Goal: Information Seeking & Learning: Learn about a topic

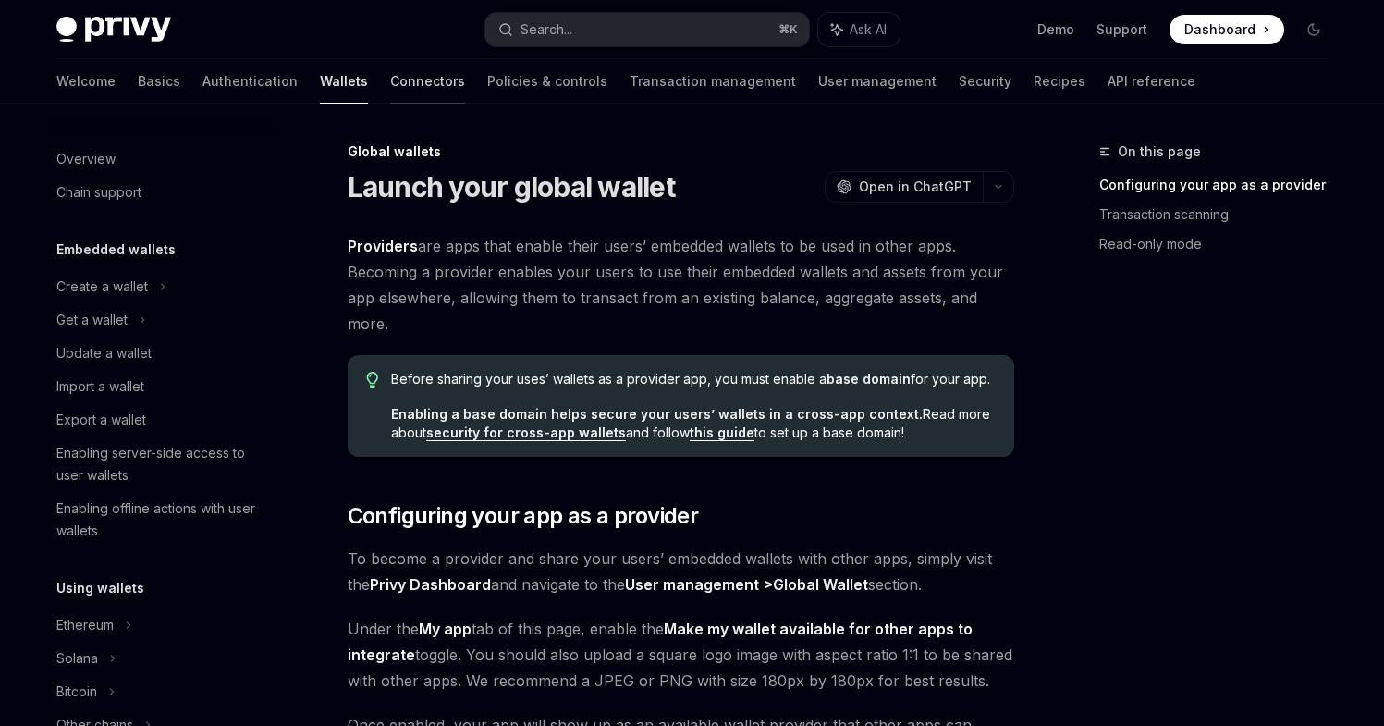
click at [390, 83] on link "Connectors" at bounding box center [427, 81] width 75 height 44
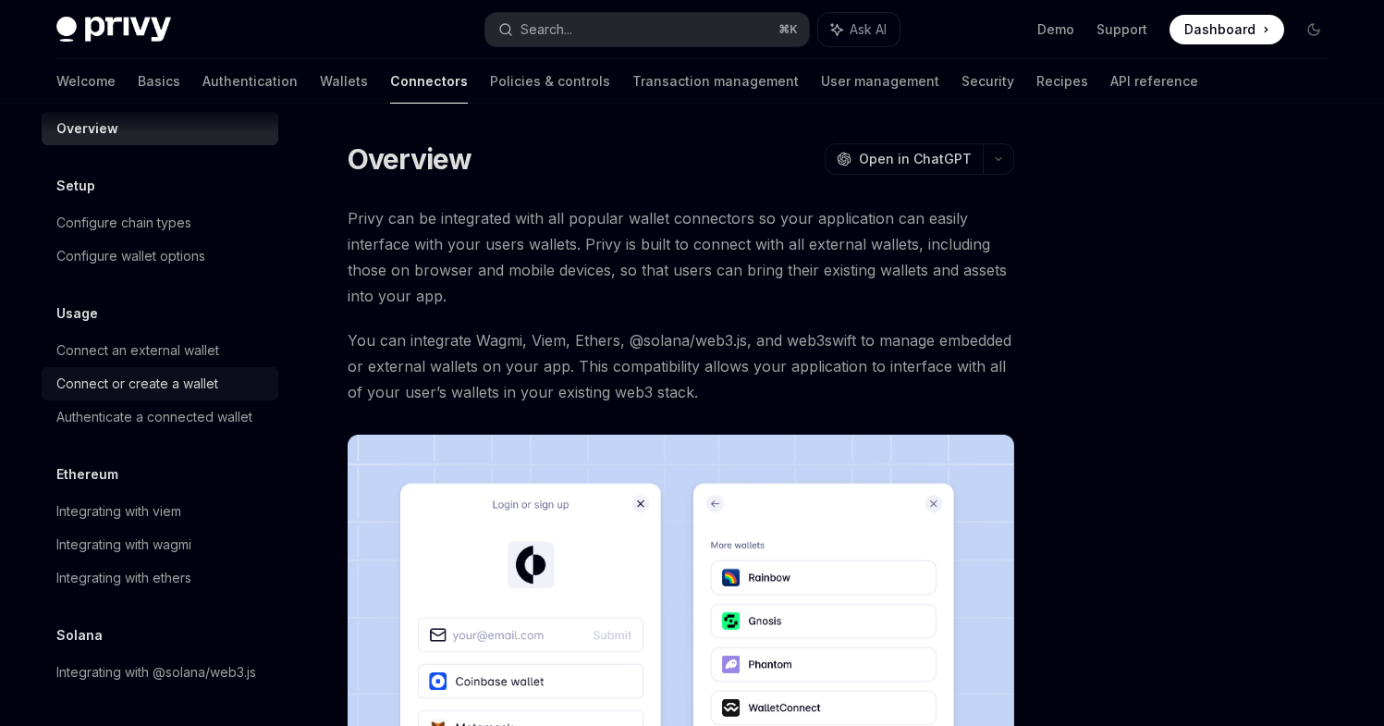
scroll to position [43, 0]
click at [632, 79] on link "Transaction management" at bounding box center [715, 81] width 166 height 44
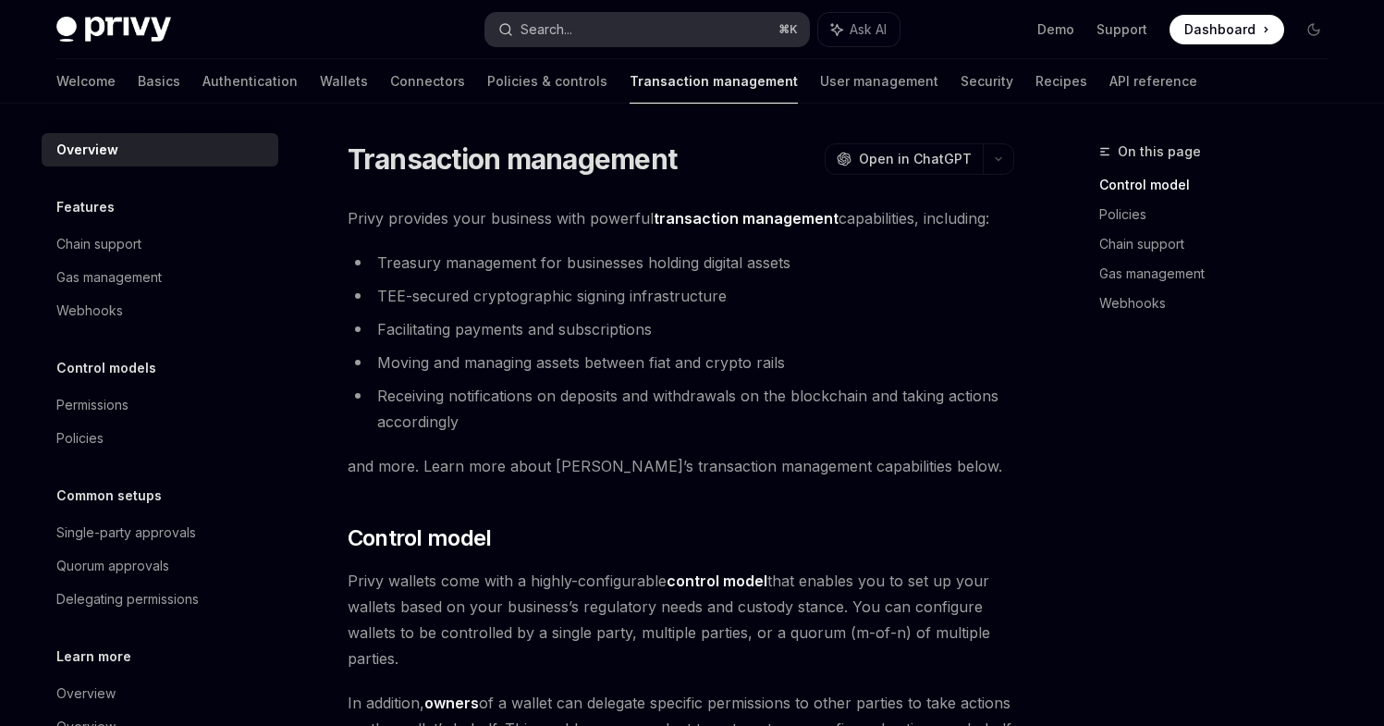
click at [576, 25] on button "Search... ⌘ K" at bounding box center [647, 29] width 324 height 33
type textarea "*"
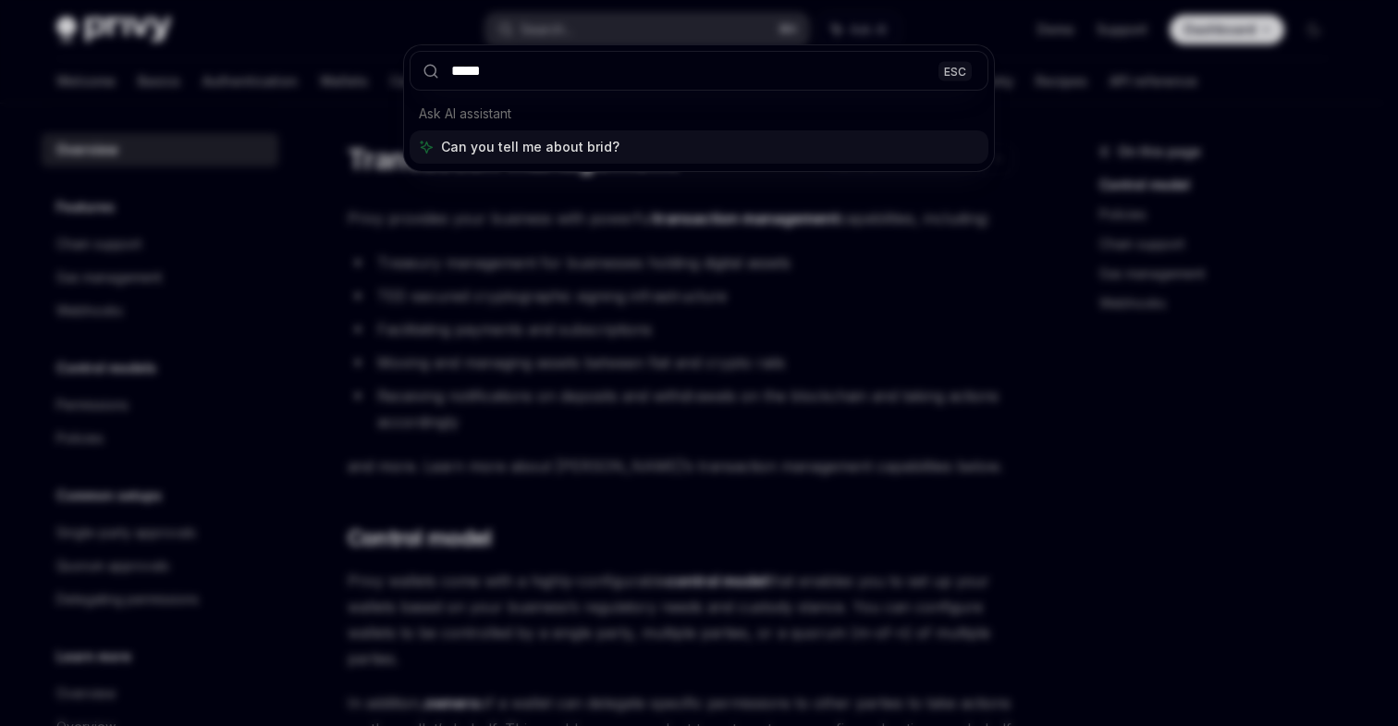
type input "******"
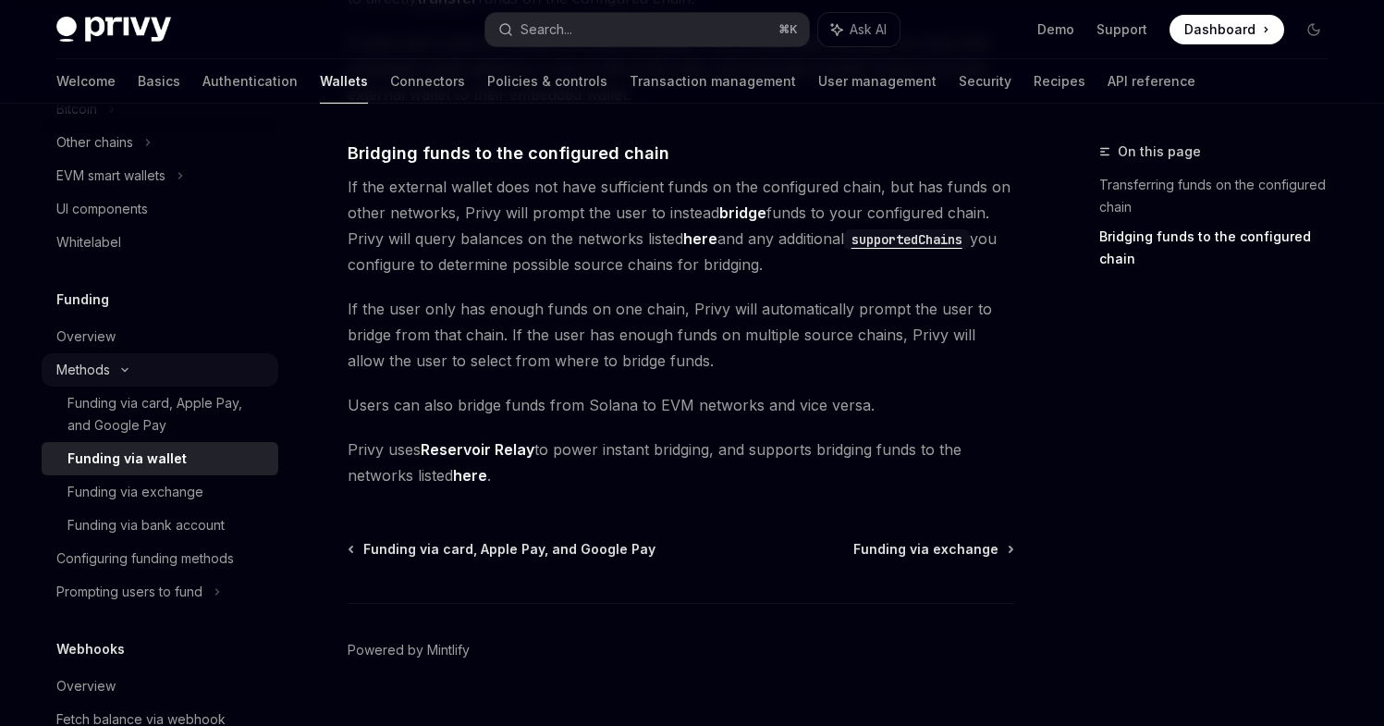
scroll to position [572, 0]
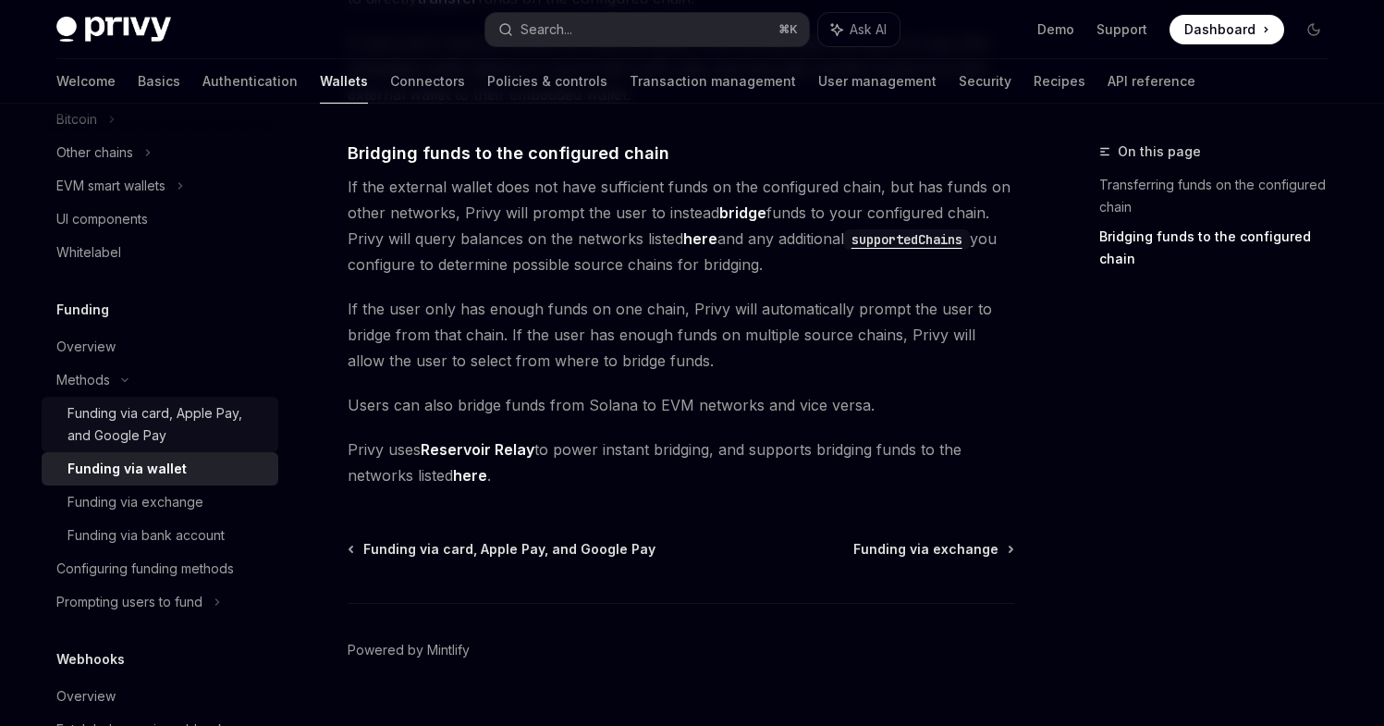
click at [183, 424] on div "Funding via card, Apple Pay, and Google Pay" at bounding box center [167, 424] width 200 height 44
type textarea "*"
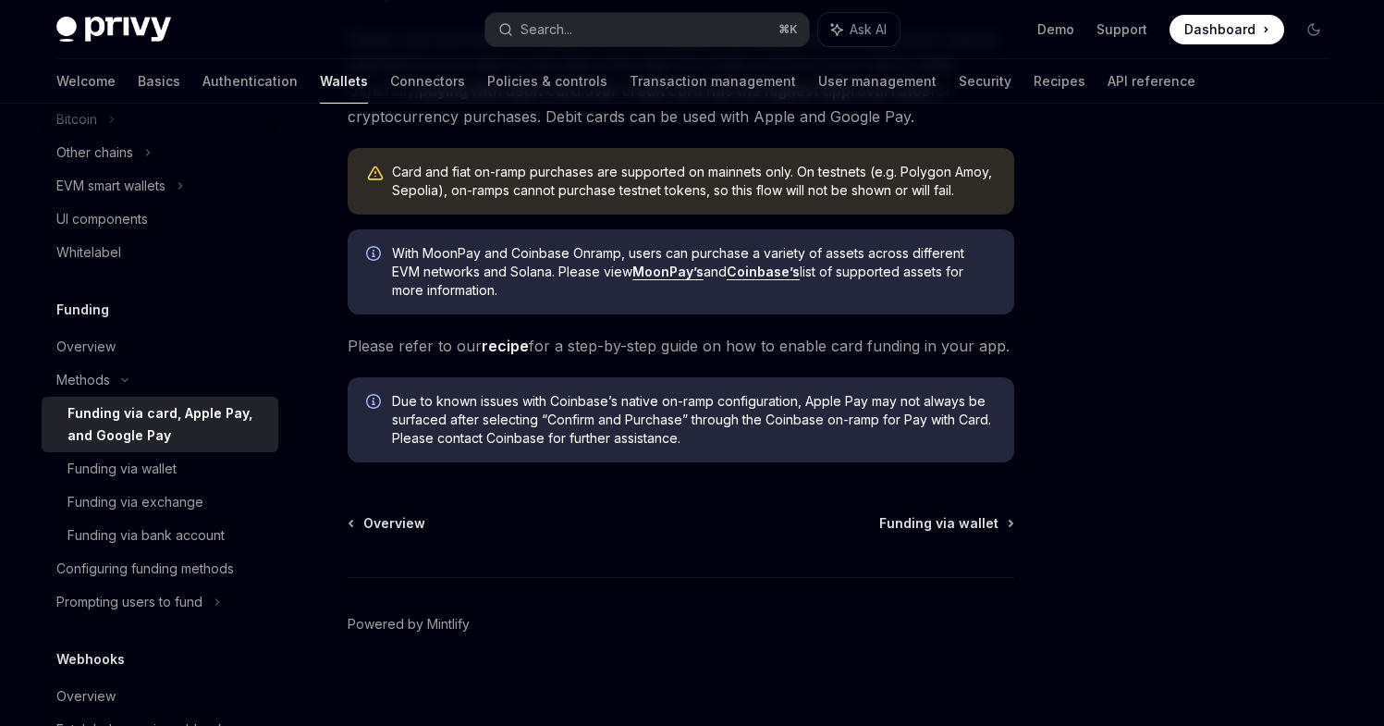
scroll to position [496, 0]
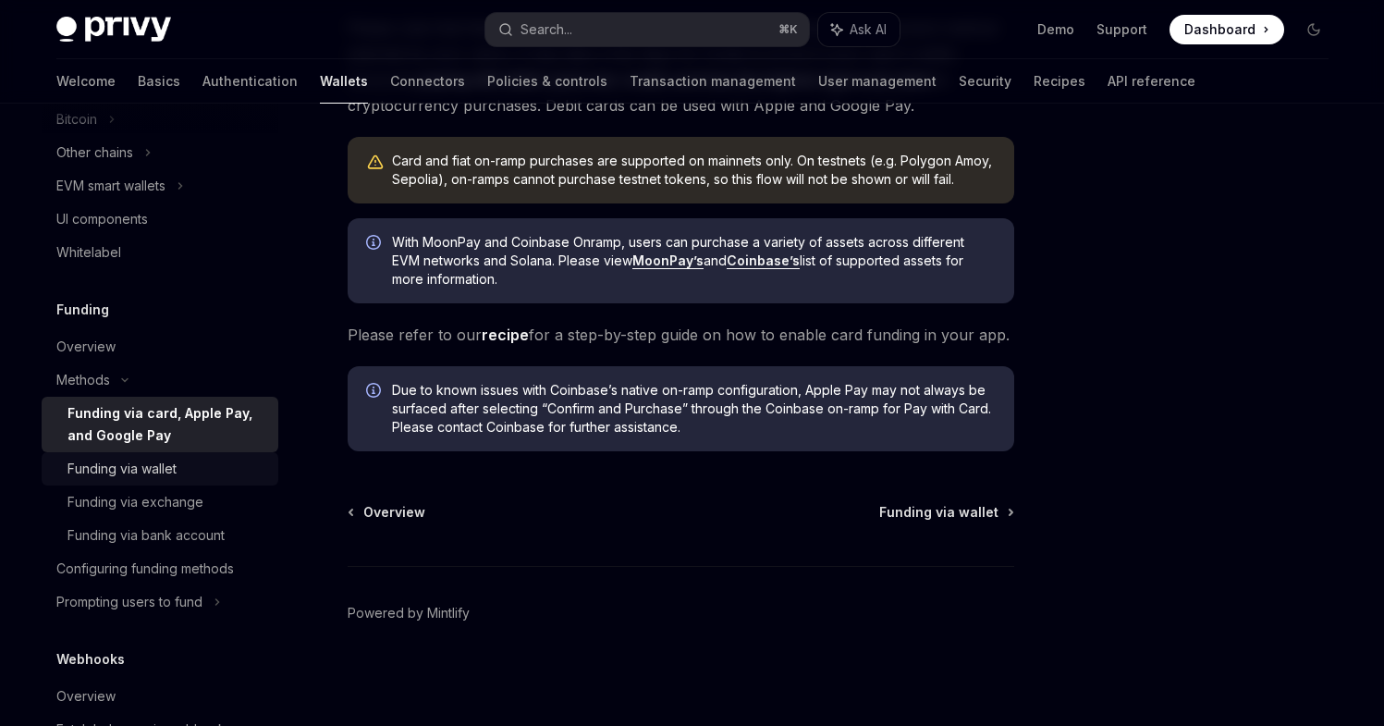
click at [160, 475] on div "Funding via wallet" at bounding box center [121, 469] width 109 height 22
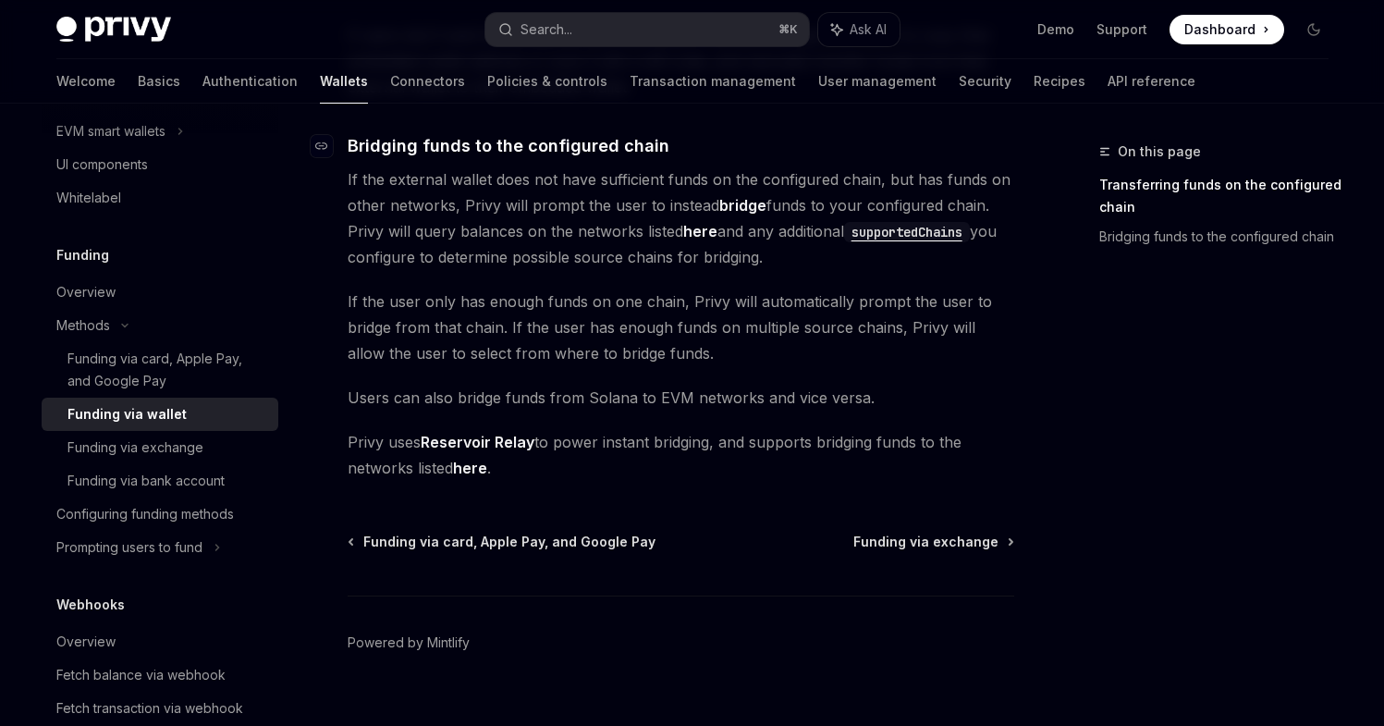
scroll to position [610, 0]
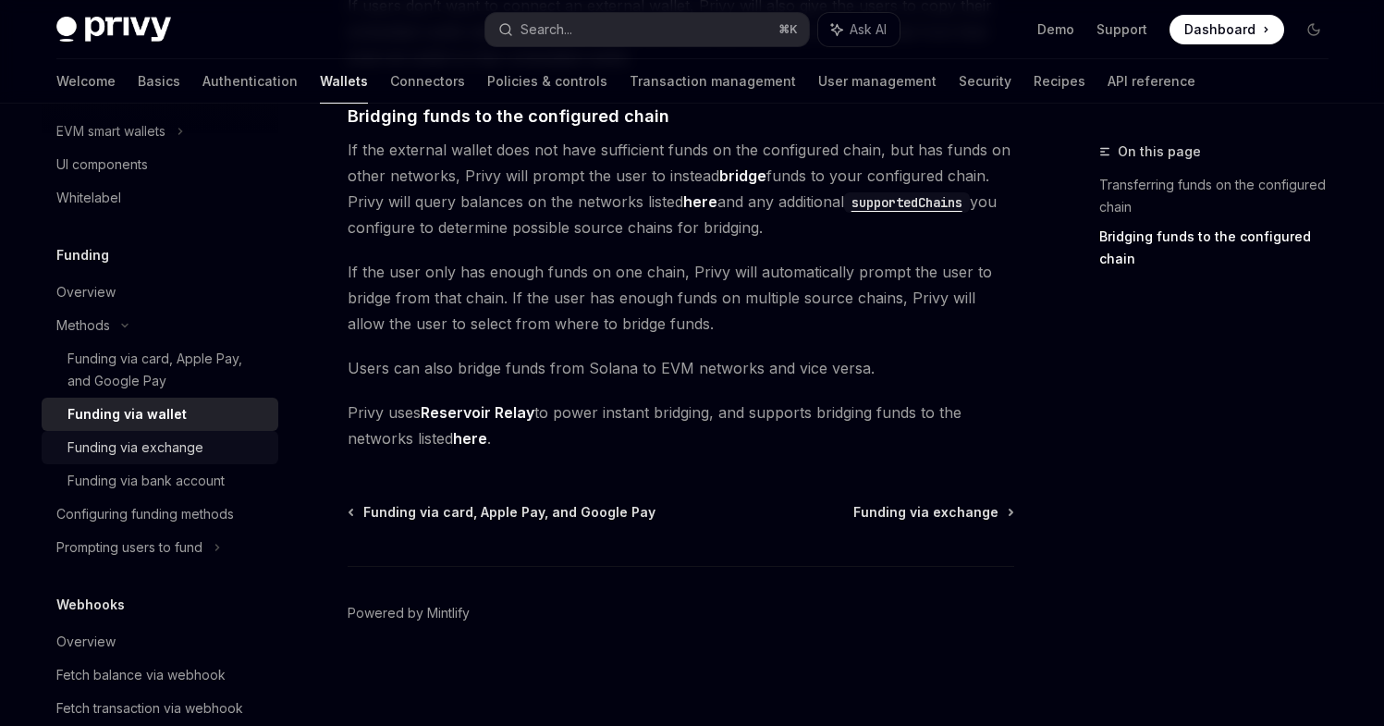
click at [139, 450] on div "Funding via exchange" at bounding box center [135, 447] width 136 height 22
type textarea "*"
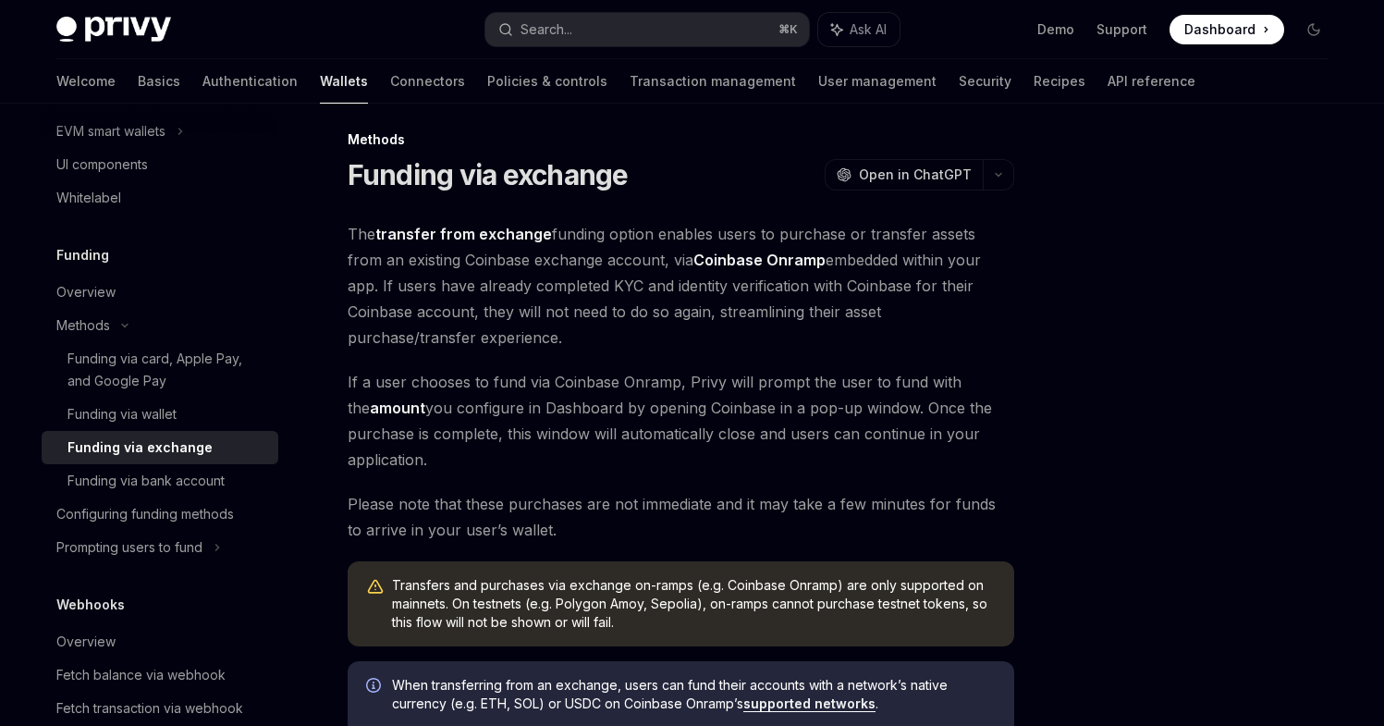
scroll to position [29, 0]
